Goal: Transaction & Acquisition: Purchase product/service

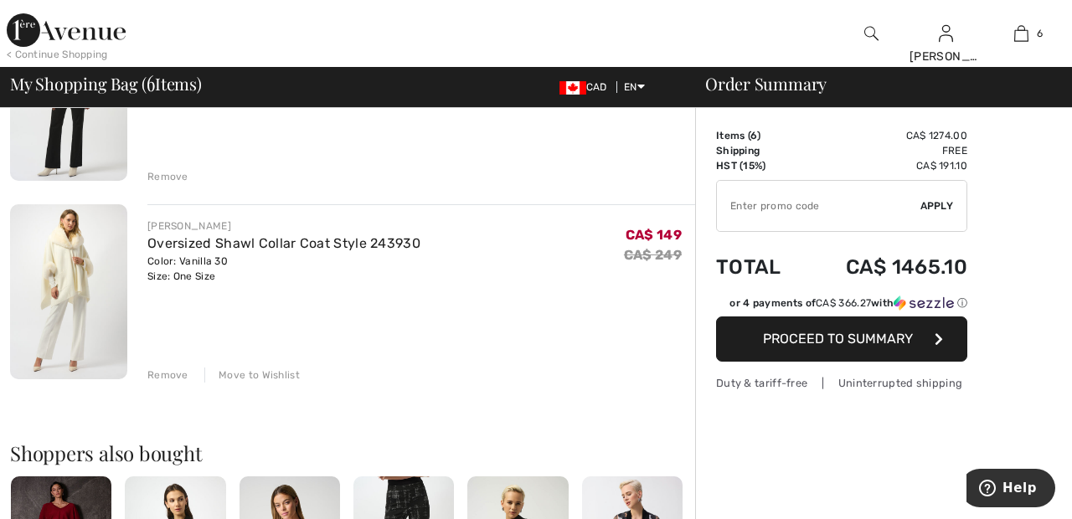
scroll to position [1038, 0]
click at [264, 379] on div "Move to Wishlist" at bounding box center [251, 374] width 95 height 15
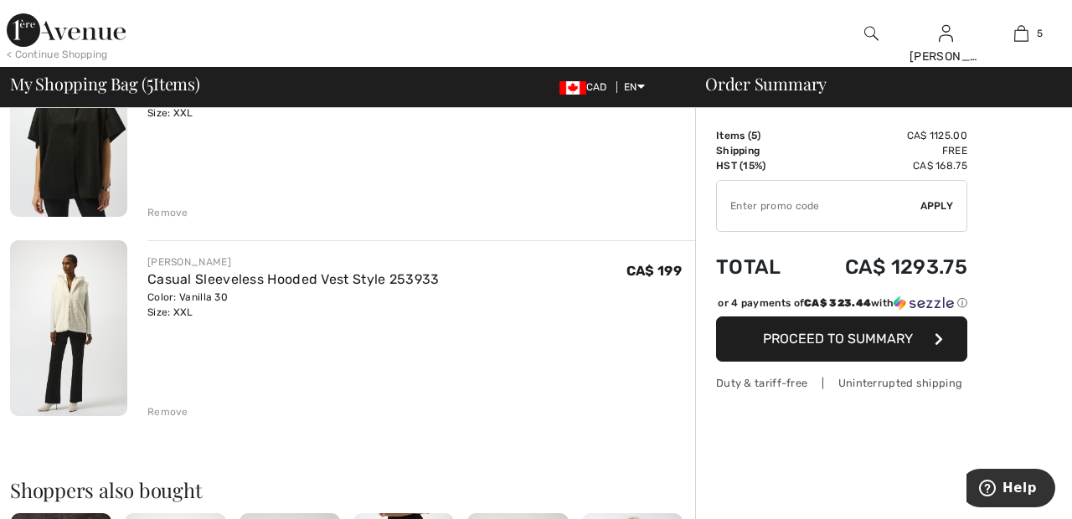
scroll to position [800, 0]
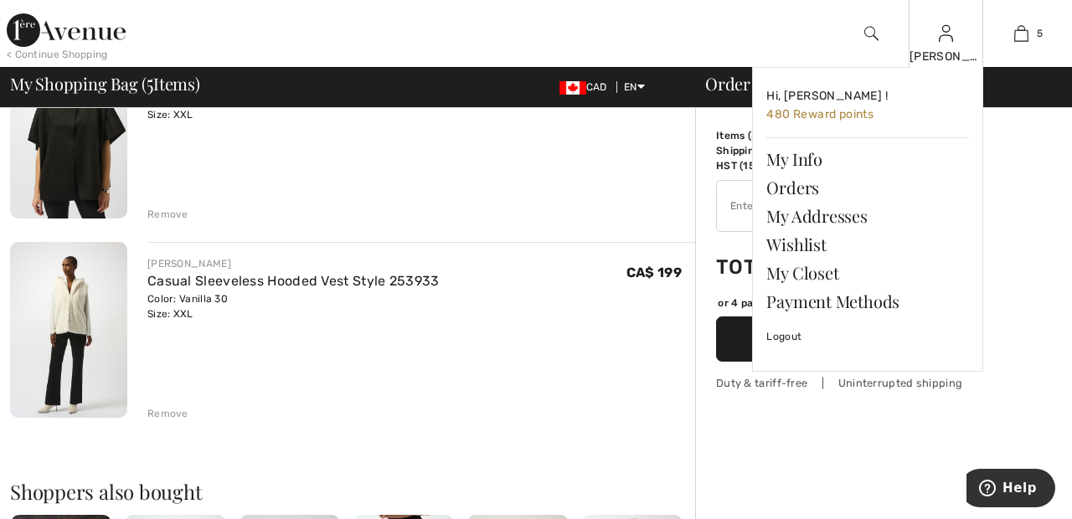
click at [946, 39] on img at bounding box center [946, 33] width 14 height 20
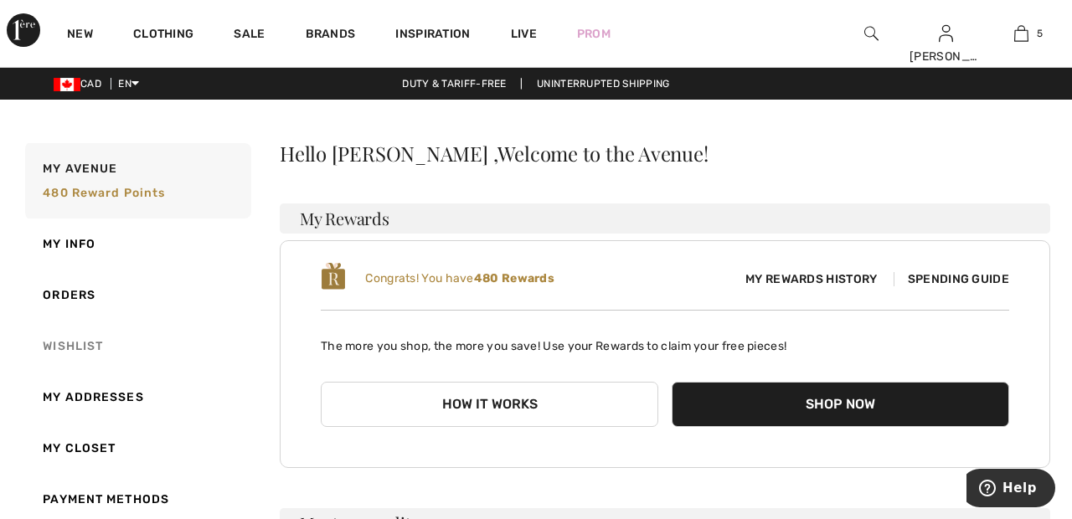
click at [90, 344] on link "Wishlist" at bounding box center [137, 346] width 230 height 51
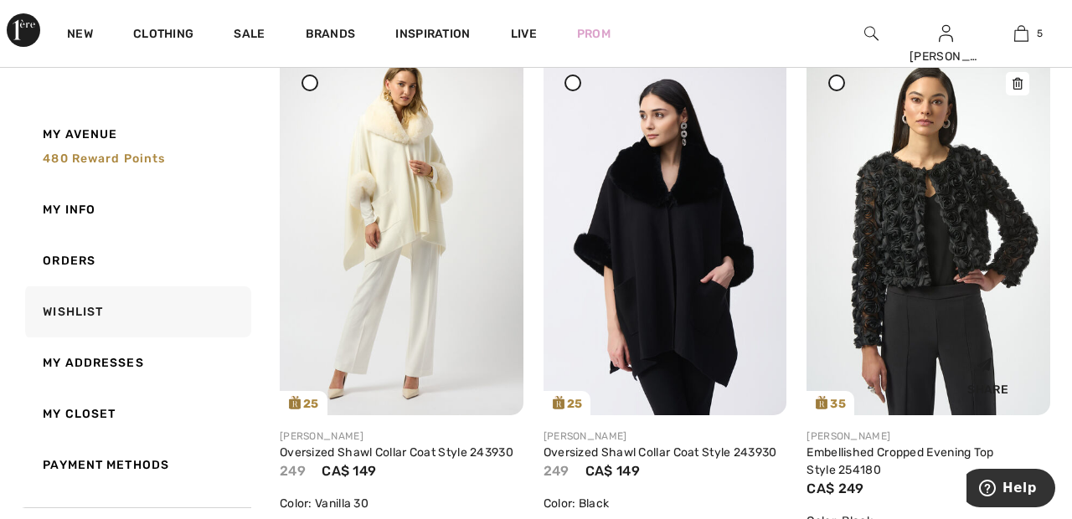
scroll to position [250, 0]
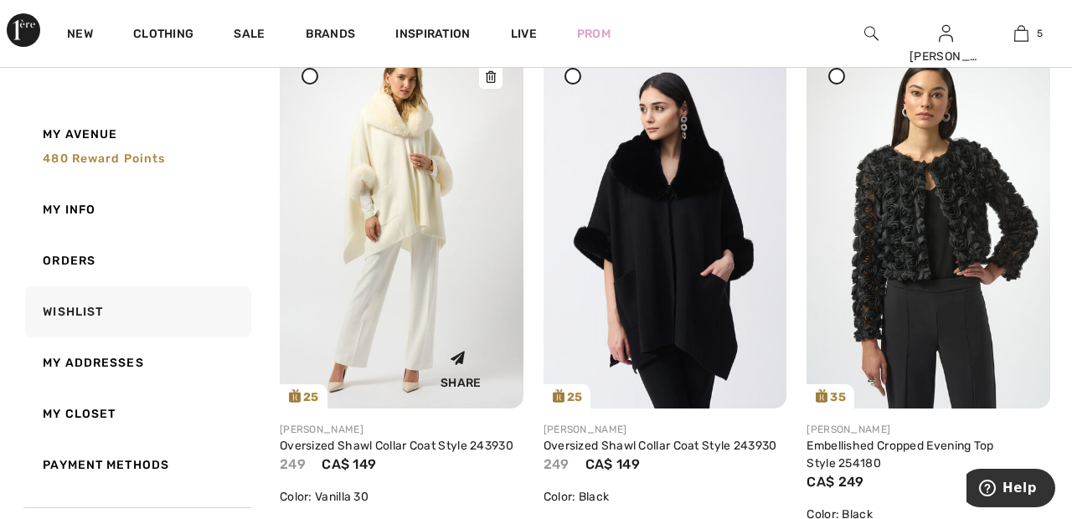
click at [395, 178] on img at bounding box center [402, 226] width 244 height 364
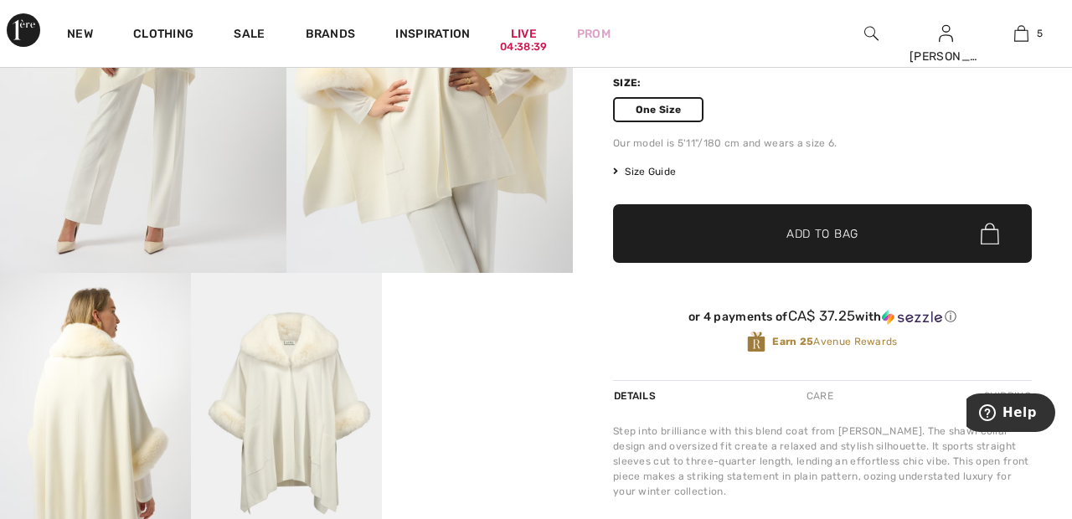
click at [847, 230] on span "Add to Bag" at bounding box center [823, 234] width 72 height 18
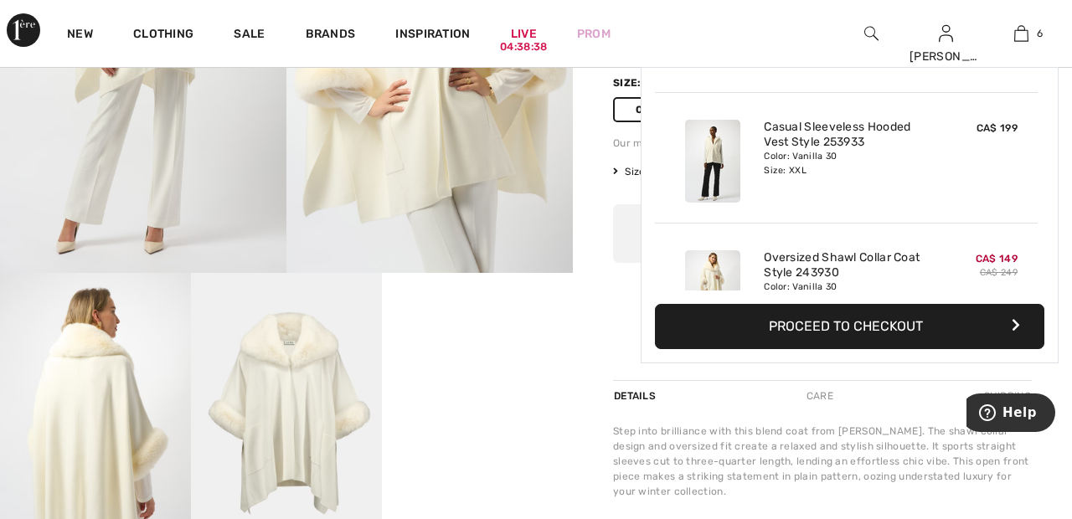
scroll to position [575, 0]
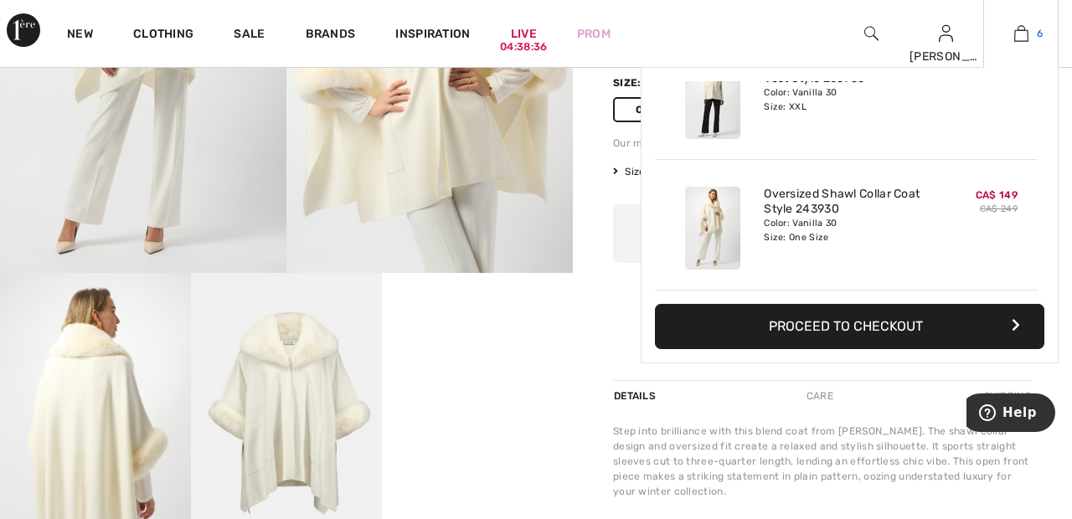
click at [1027, 32] on img at bounding box center [1021, 33] width 14 height 20
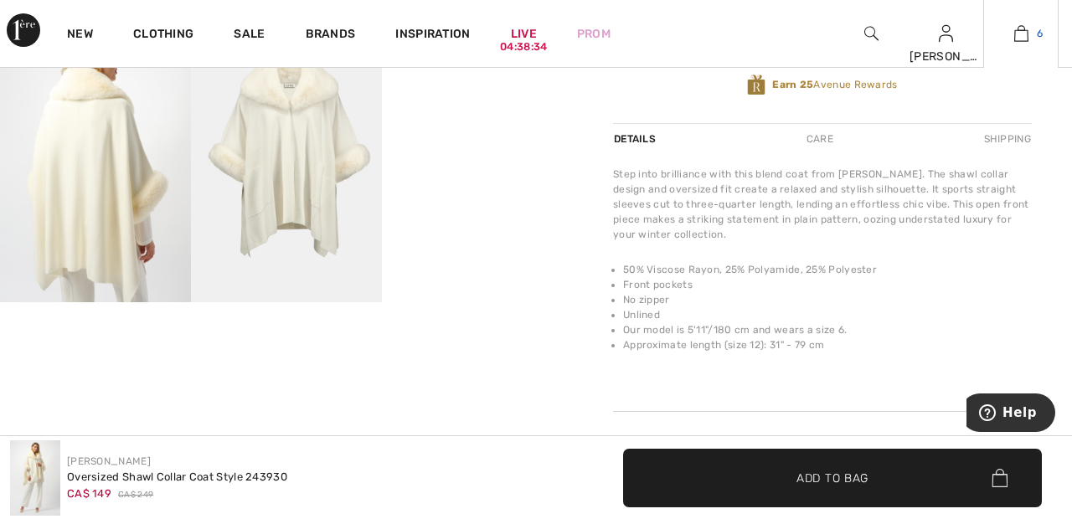
scroll to position [600, 0]
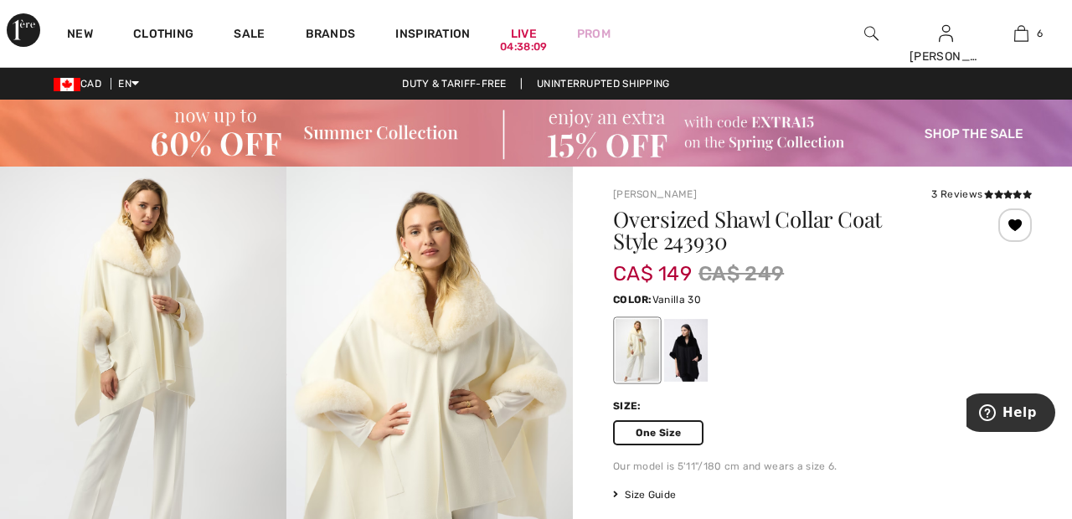
click at [969, 194] on div "3 Reviews" at bounding box center [981, 194] width 101 height 15
click at [984, 194] on icon at bounding box center [988, 194] width 9 height 8
